Goal: Navigation & Orientation: Go to known website

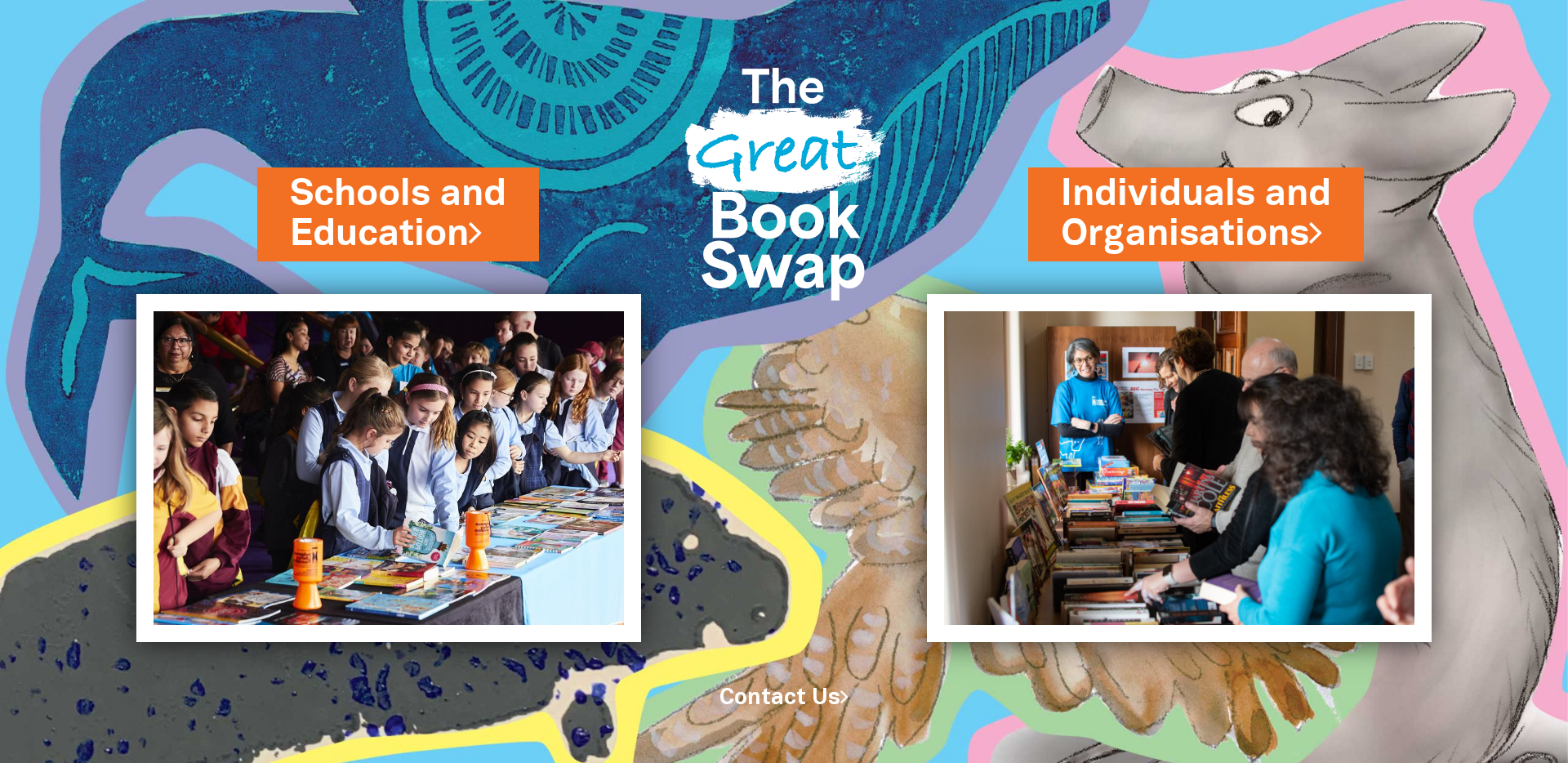
click at [440, 304] on img at bounding box center [389, 468] width 505 height 348
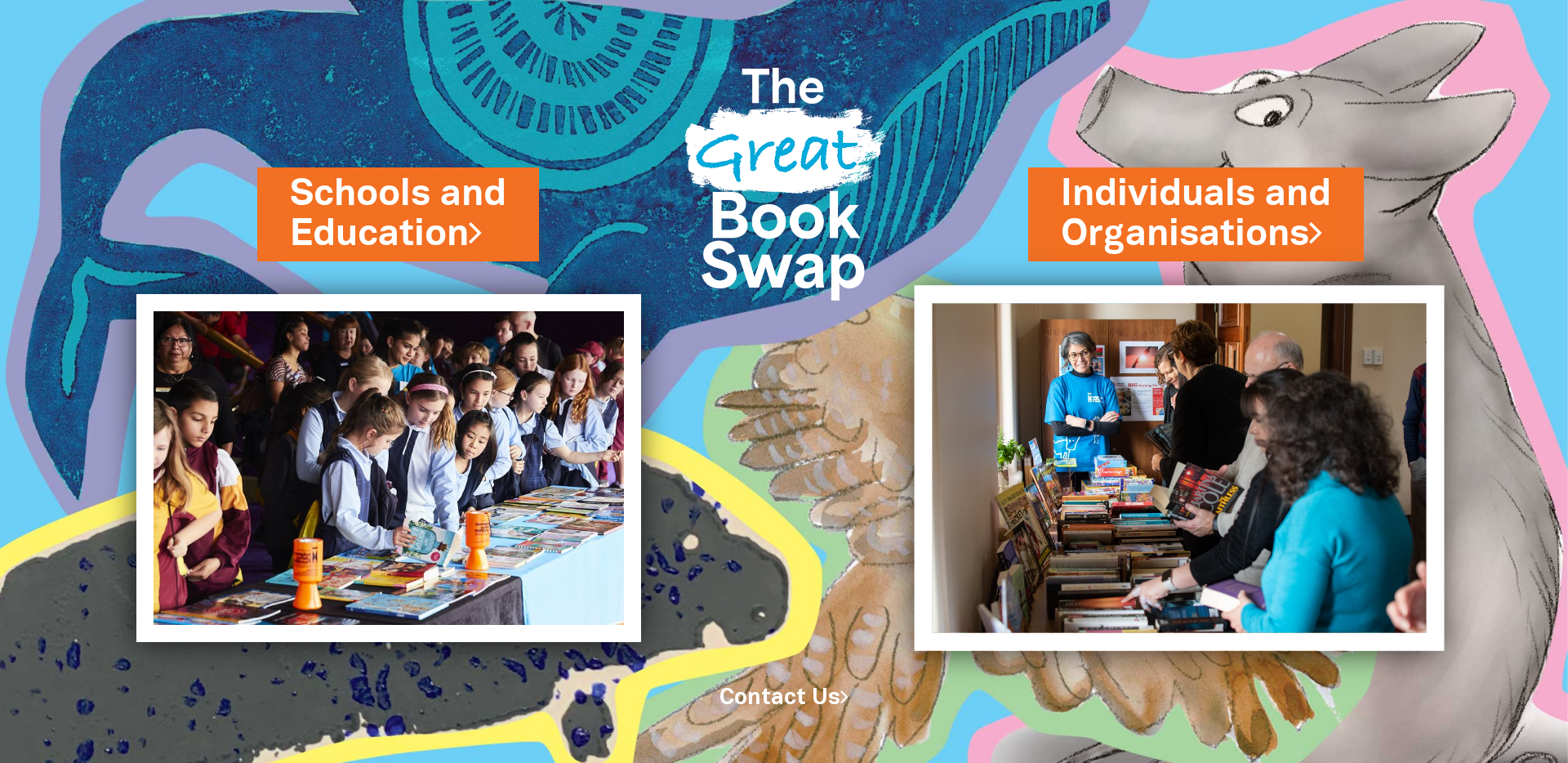
click at [1063, 412] on img at bounding box center [1179, 468] width 530 height 365
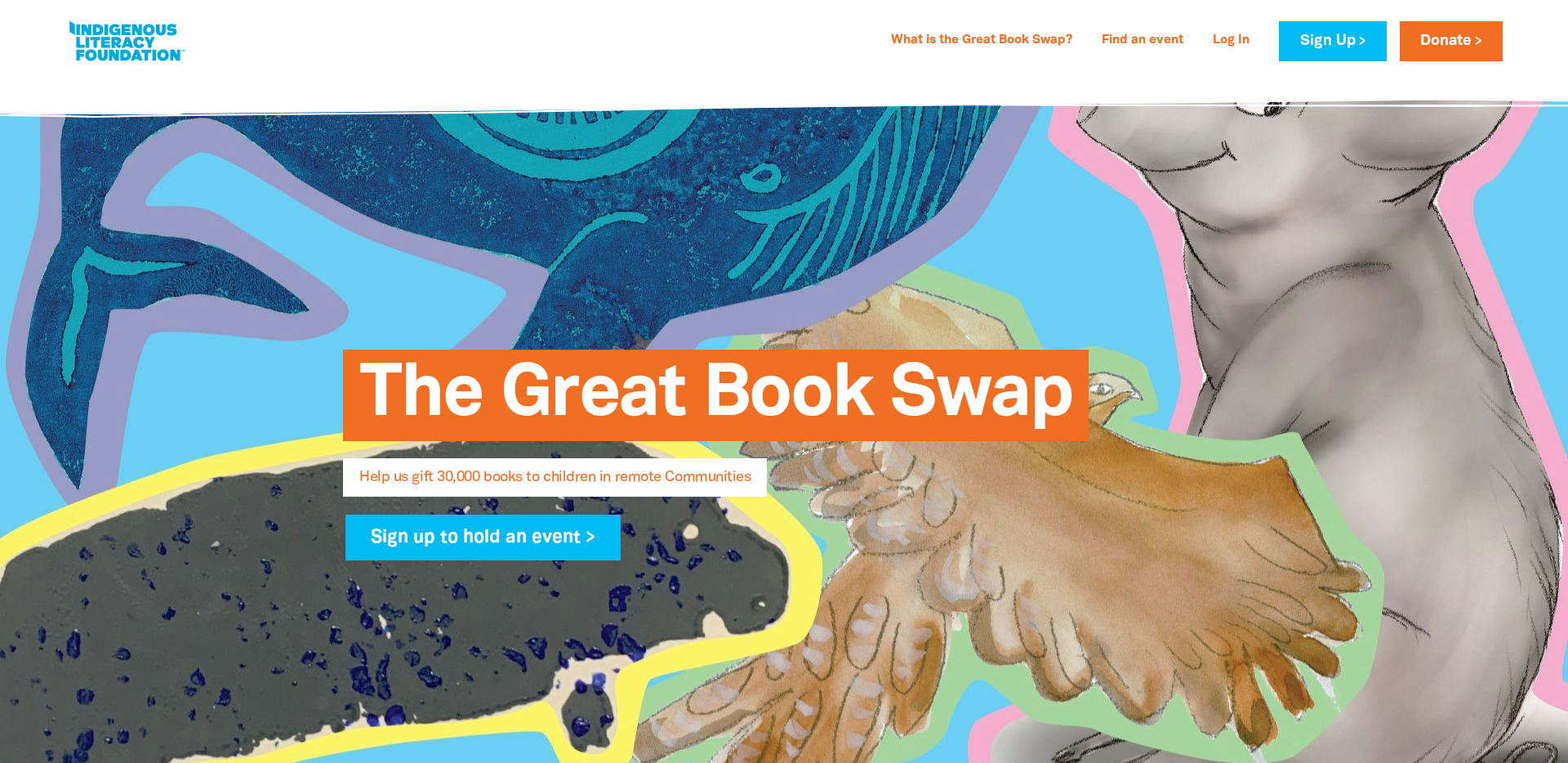
click at [147, 48] on link at bounding box center [126, 41] width 122 height 50
